Goal: Task Accomplishment & Management: Manage account settings

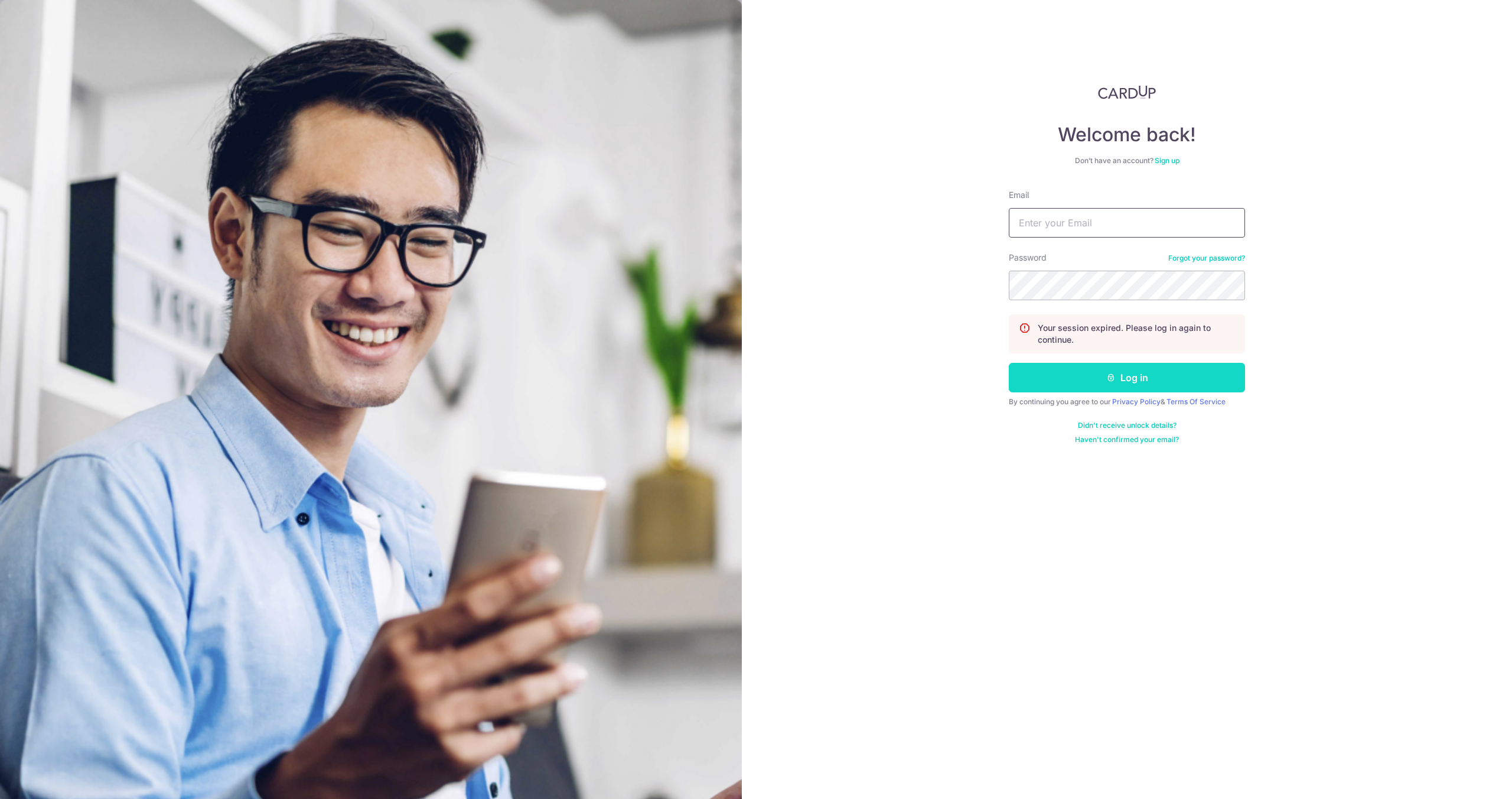
type input "[EMAIL_ADDRESS][DOMAIN_NAME]"
click at [1123, 384] on button "Log in" at bounding box center [1127, 378] width 236 height 30
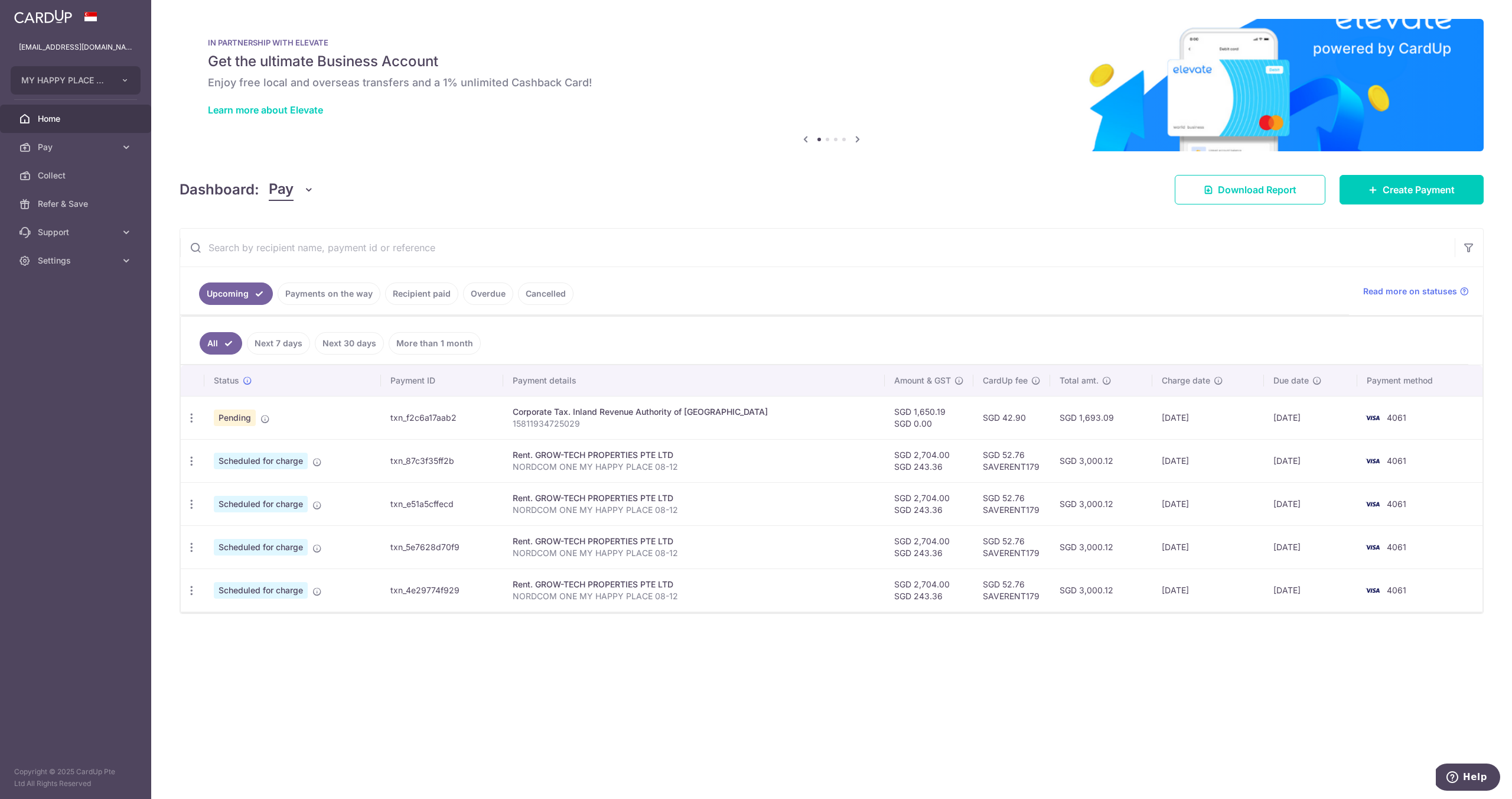
click at [233, 419] on span "Pending" at bounding box center [235, 418] width 42 height 17
click at [264, 420] on icon at bounding box center [265, 419] width 9 height 9
click at [344, 290] on link "Payments on the way" at bounding box center [329, 294] width 103 height 22
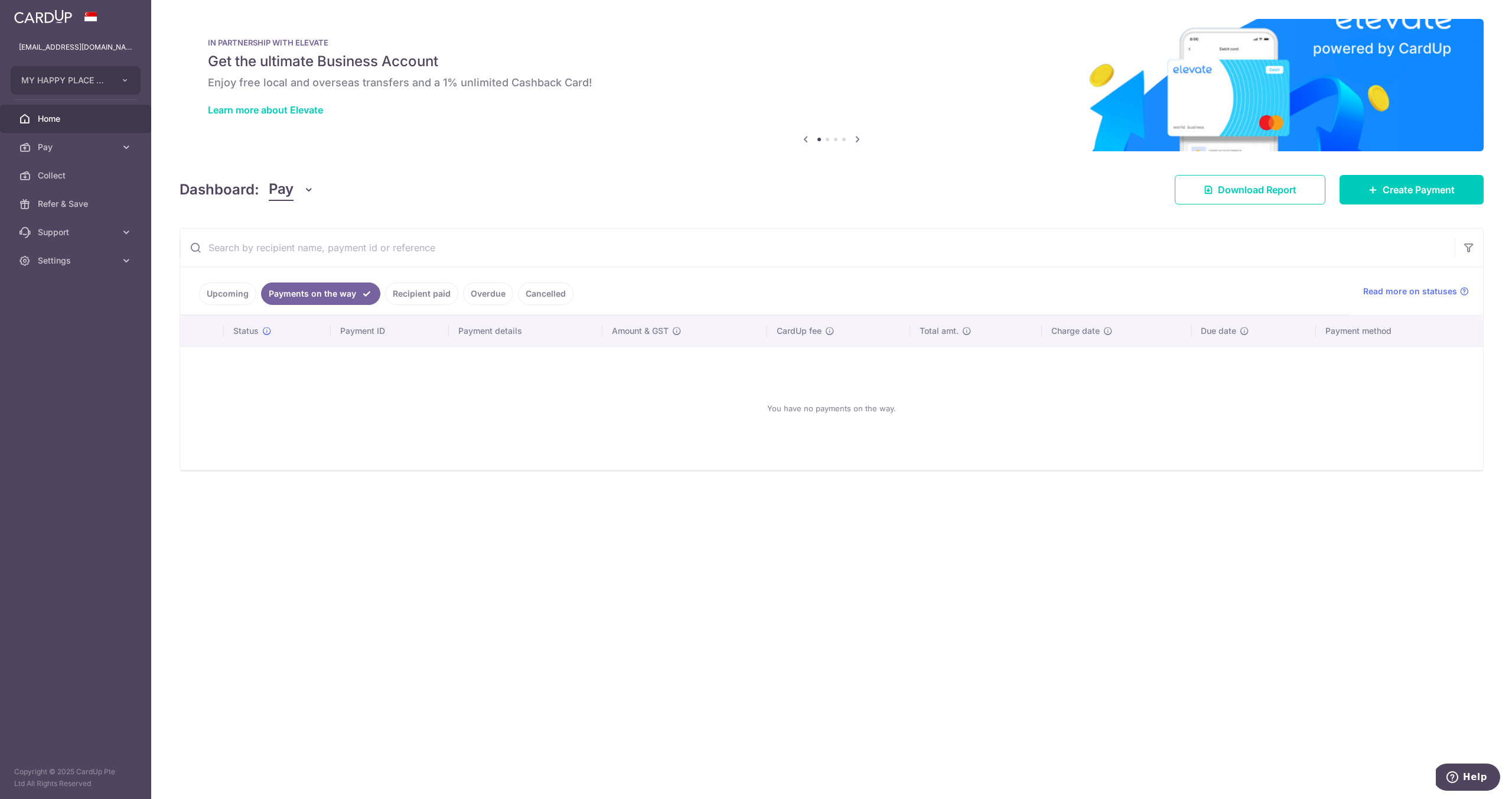
click at [223, 289] on link "Upcoming" at bounding box center [227, 294] width 57 height 22
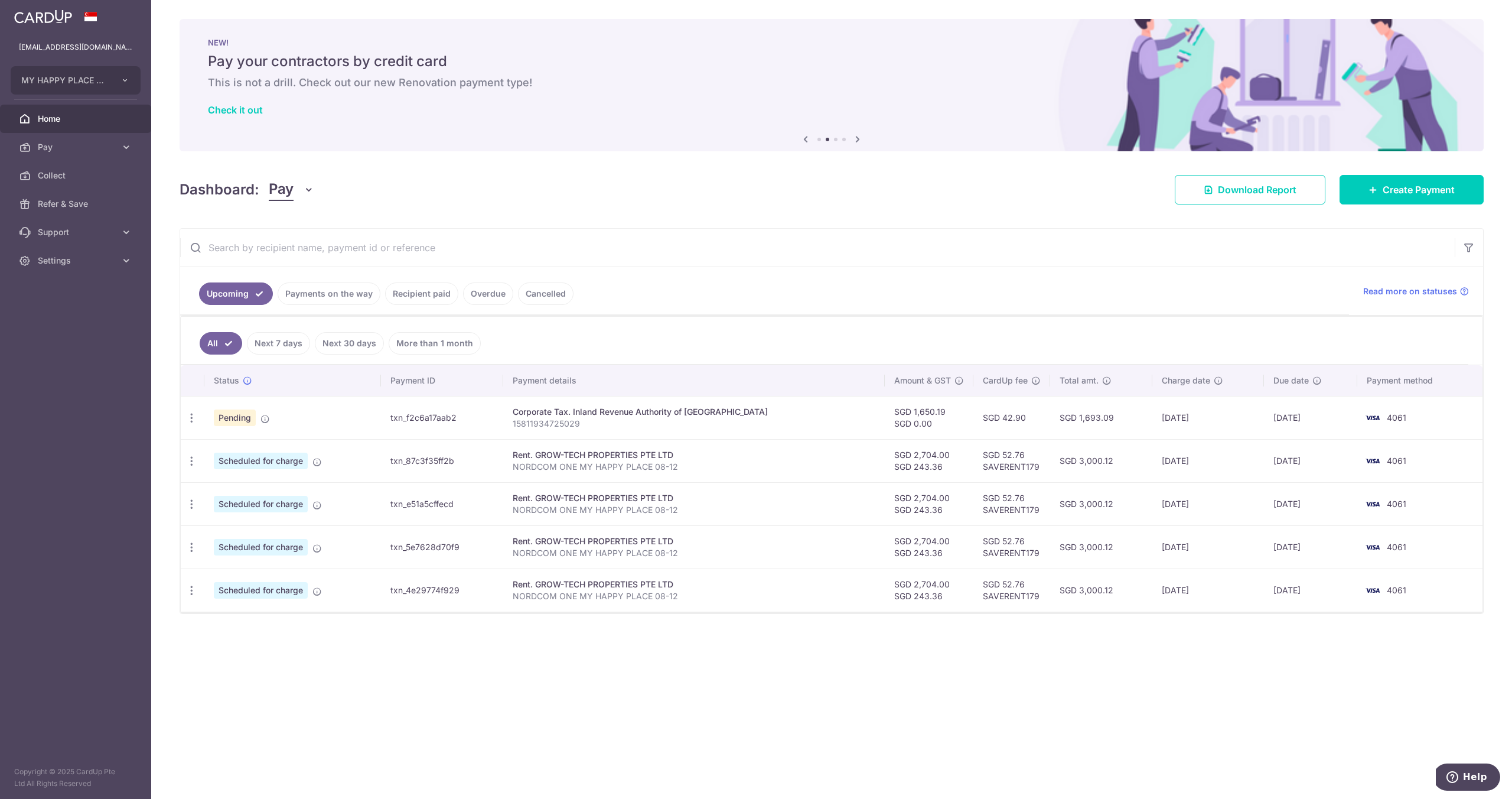
click at [487, 291] on link "Overdue" at bounding box center [488, 294] width 50 height 22
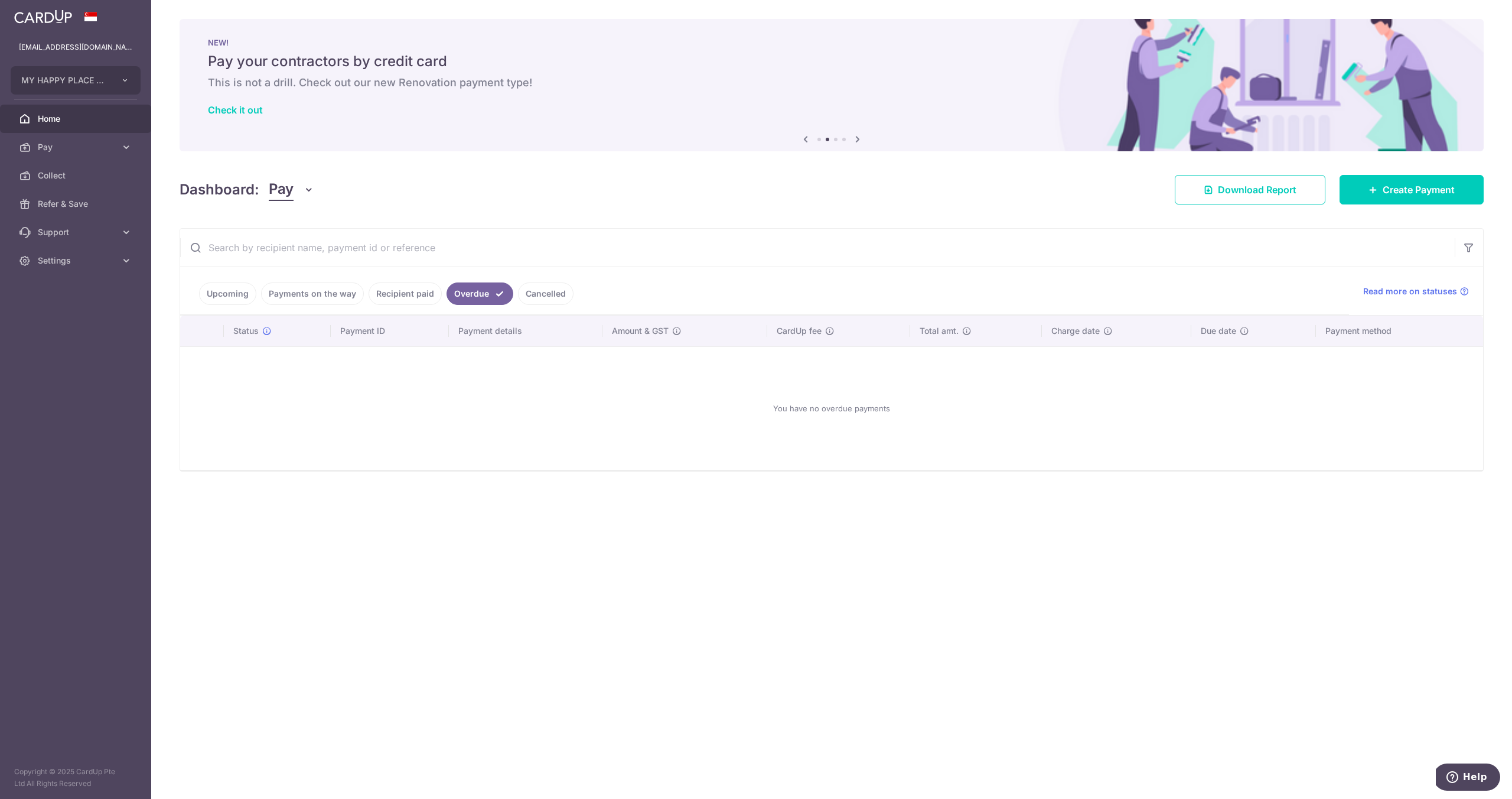
click at [529, 290] on link "Cancelled" at bounding box center [546, 294] width 55 height 22
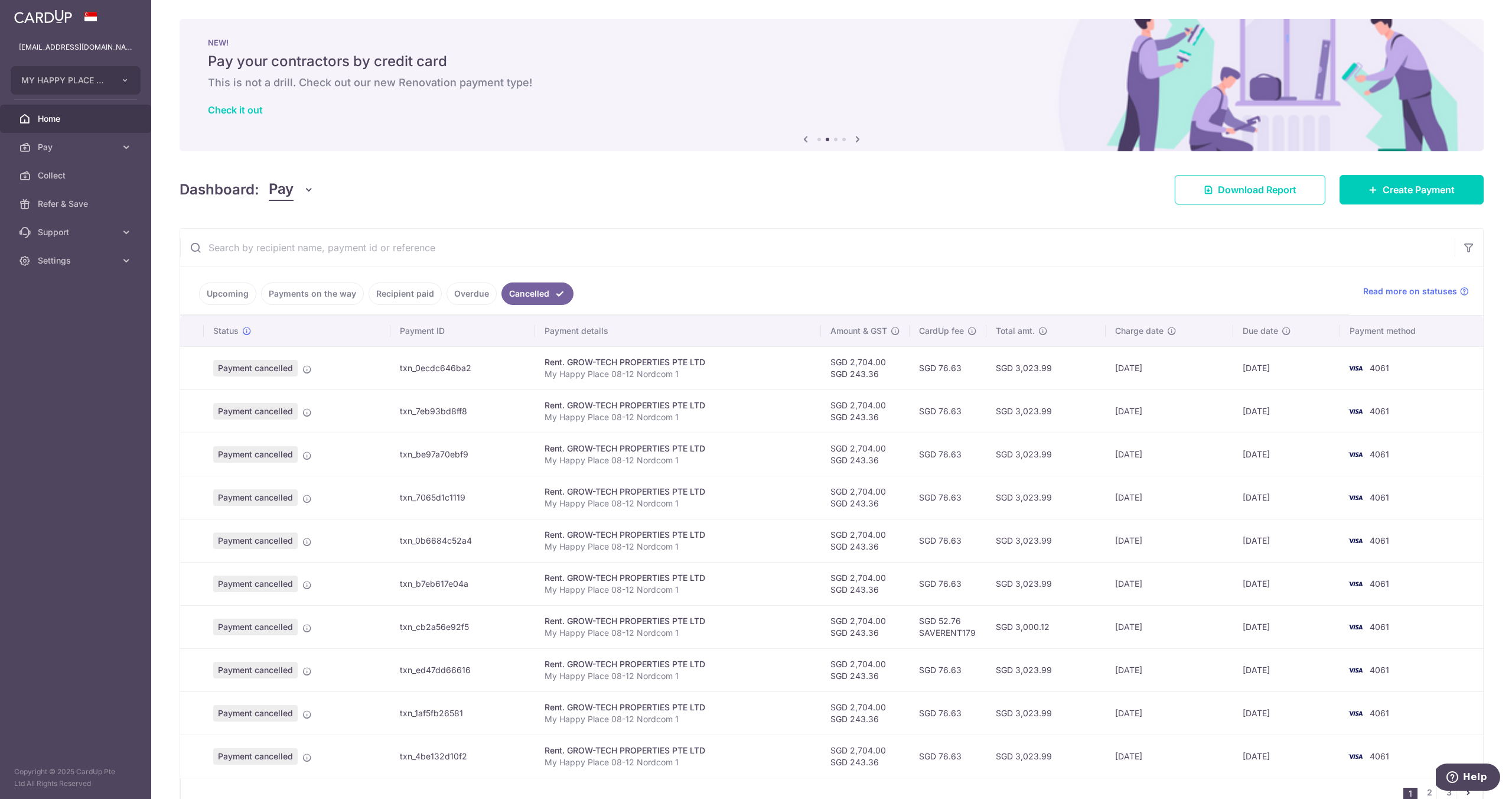
click at [421, 295] on link "Recipient paid" at bounding box center [405, 294] width 74 height 22
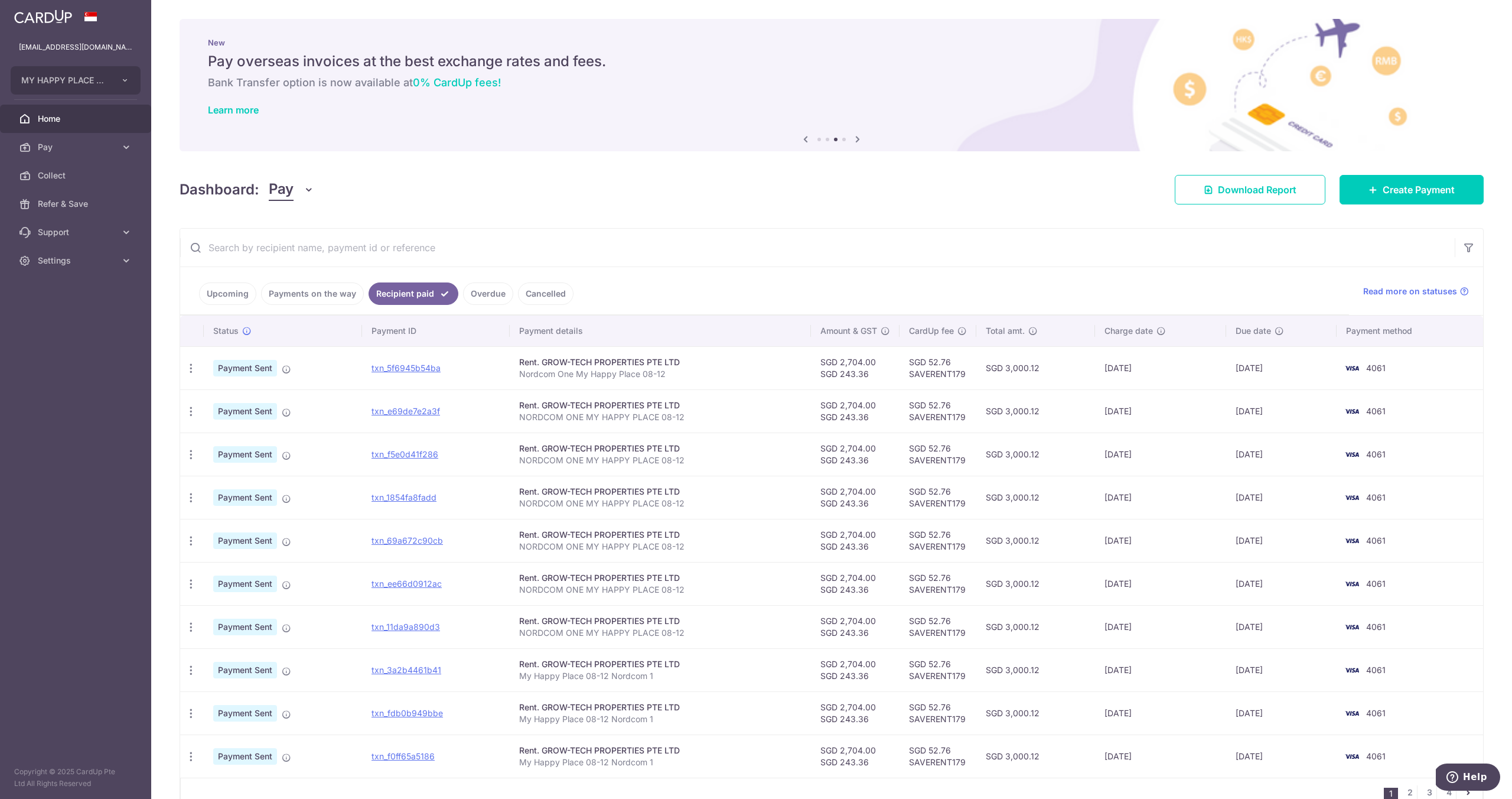
click at [212, 295] on link "Upcoming" at bounding box center [227, 294] width 57 height 22
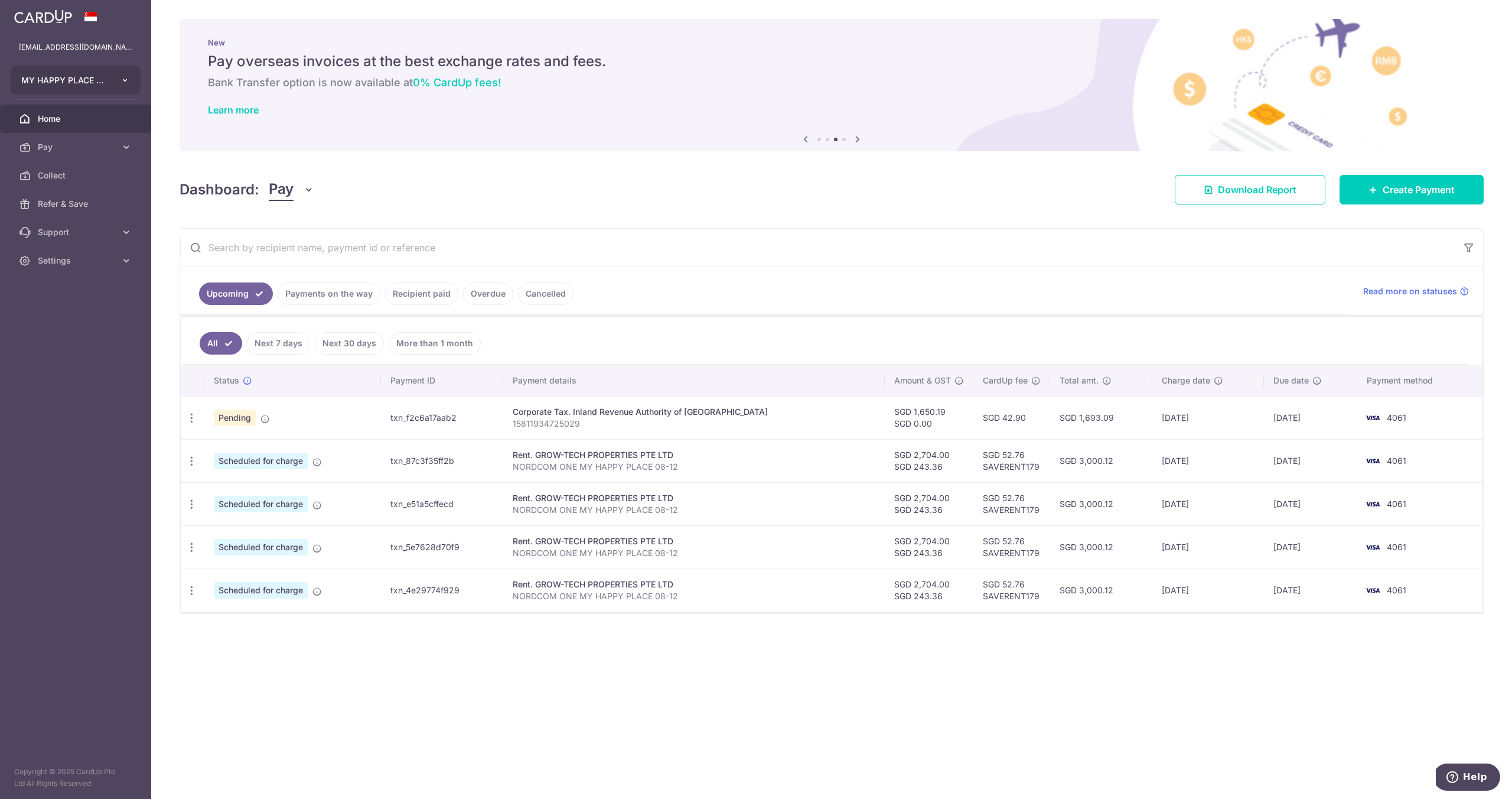
click at [122, 79] on icon "button" at bounding box center [125, 79] width 9 height 9
drag, startPoint x: 40, startPoint y: 433, endPoint x: 39, endPoint y: 424, distance: 9.1
click at [41, 433] on aside "myhappyplacesingapore@gmail.com MY HAPPY PLACE PTE. LTD. Add new company MY HAP…" at bounding box center [75, 400] width 151 height 799
click at [1061, 150] on div "× Pause Schedule Pause all future payments in this series Pause just this one p…" at bounding box center [832, 400] width 1361 height 799
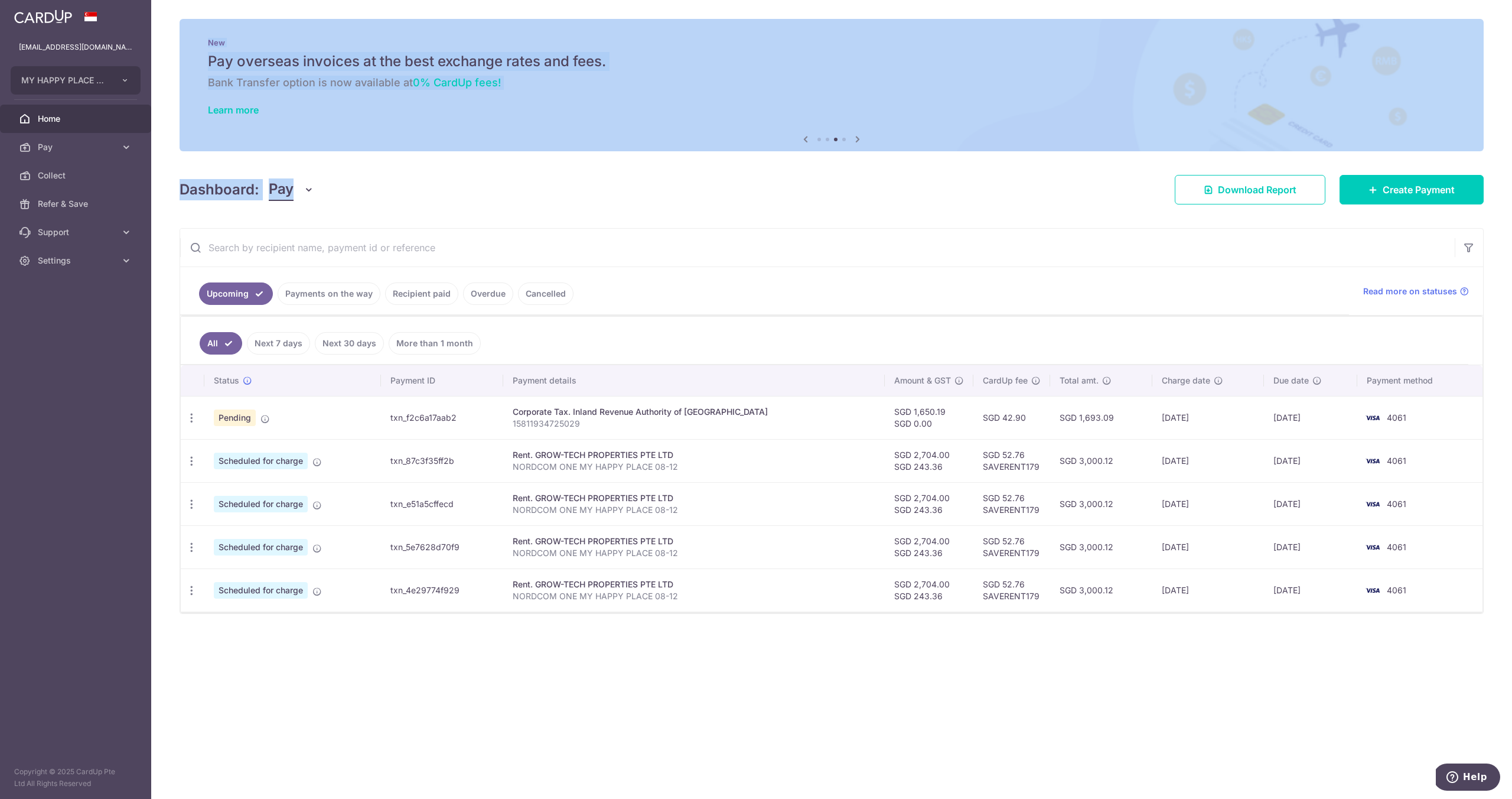
drag, startPoint x: 642, startPoint y: 162, endPoint x: 174, endPoint y: 204, distance: 469.9
click at [645, 160] on div "× Pause Schedule Pause all future payments in this series Pause just this one p…" at bounding box center [832, 400] width 1361 height 799
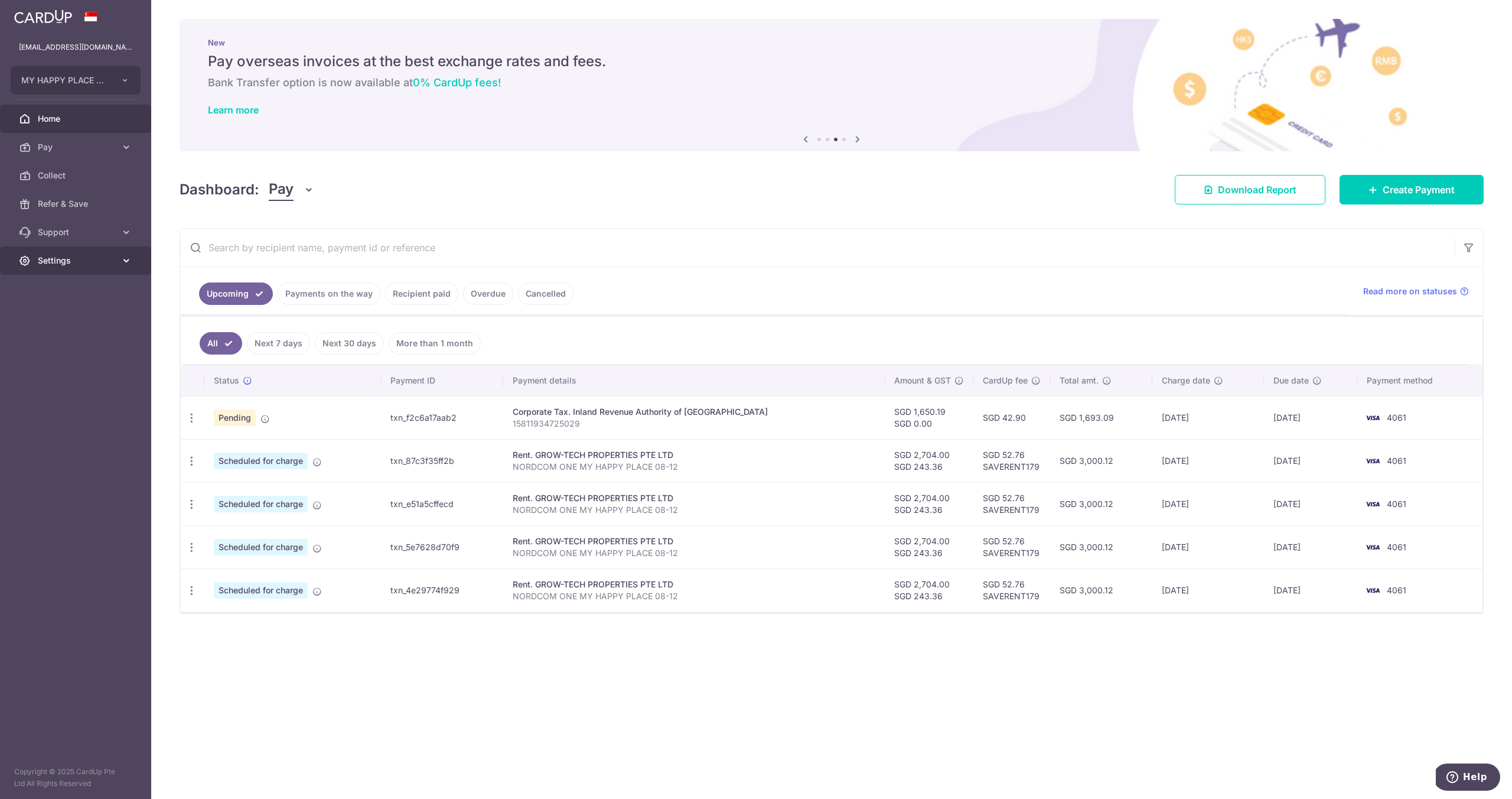
click at [69, 261] on span "Settings" at bounding box center [77, 261] width 78 height 12
click at [69, 320] on span "Logout" at bounding box center [77, 318] width 78 height 12
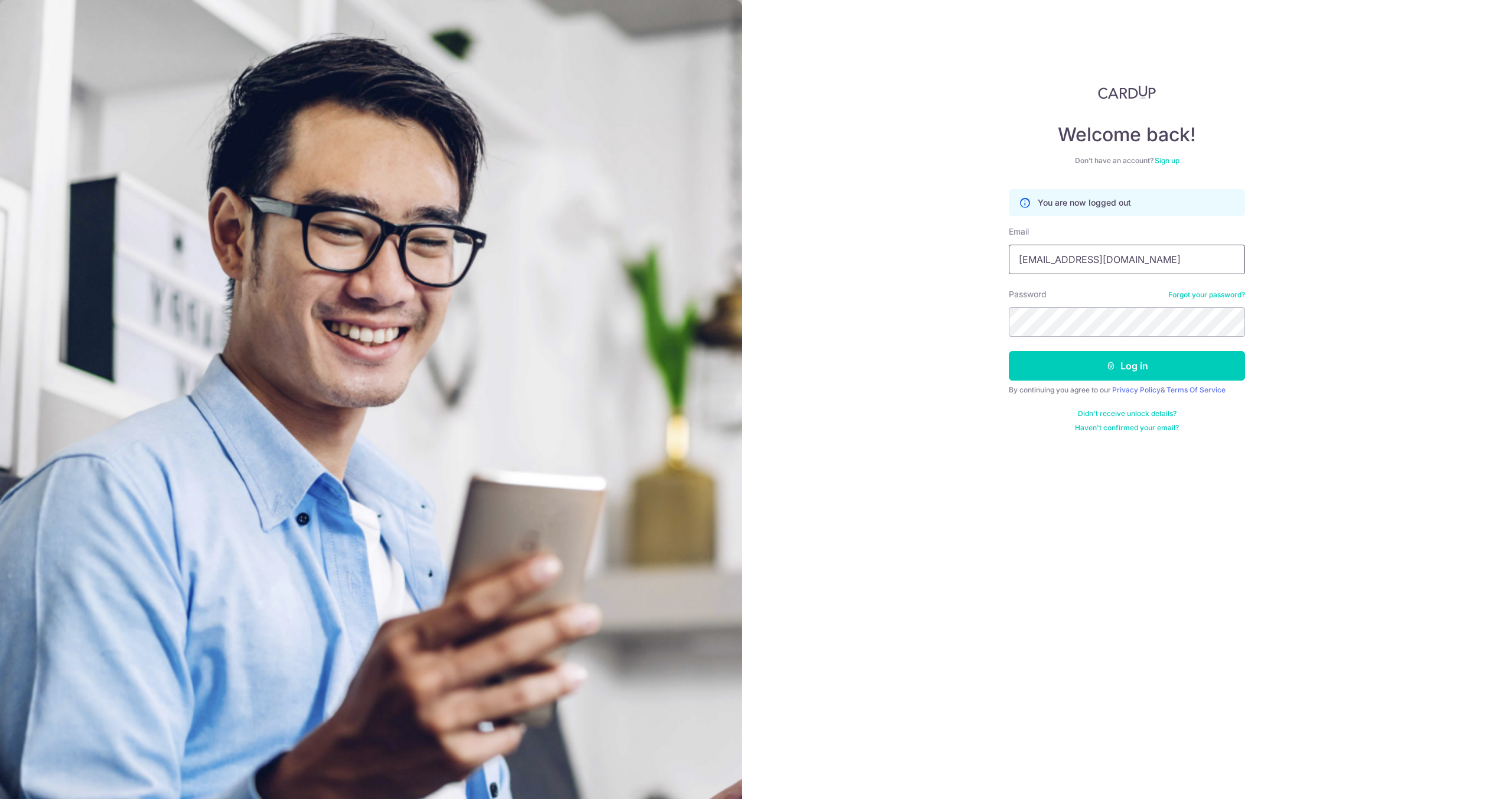
click at [1083, 261] on input "[EMAIL_ADDRESS][DOMAIN_NAME]" at bounding box center [1127, 260] width 236 height 30
type input "[EMAIL_ADDRESS][DOMAIN_NAME]"
click at [1122, 363] on button "Log in" at bounding box center [1127, 366] width 236 height 30
